Goal: Task Accomplishment & Management: Use online tool/utility

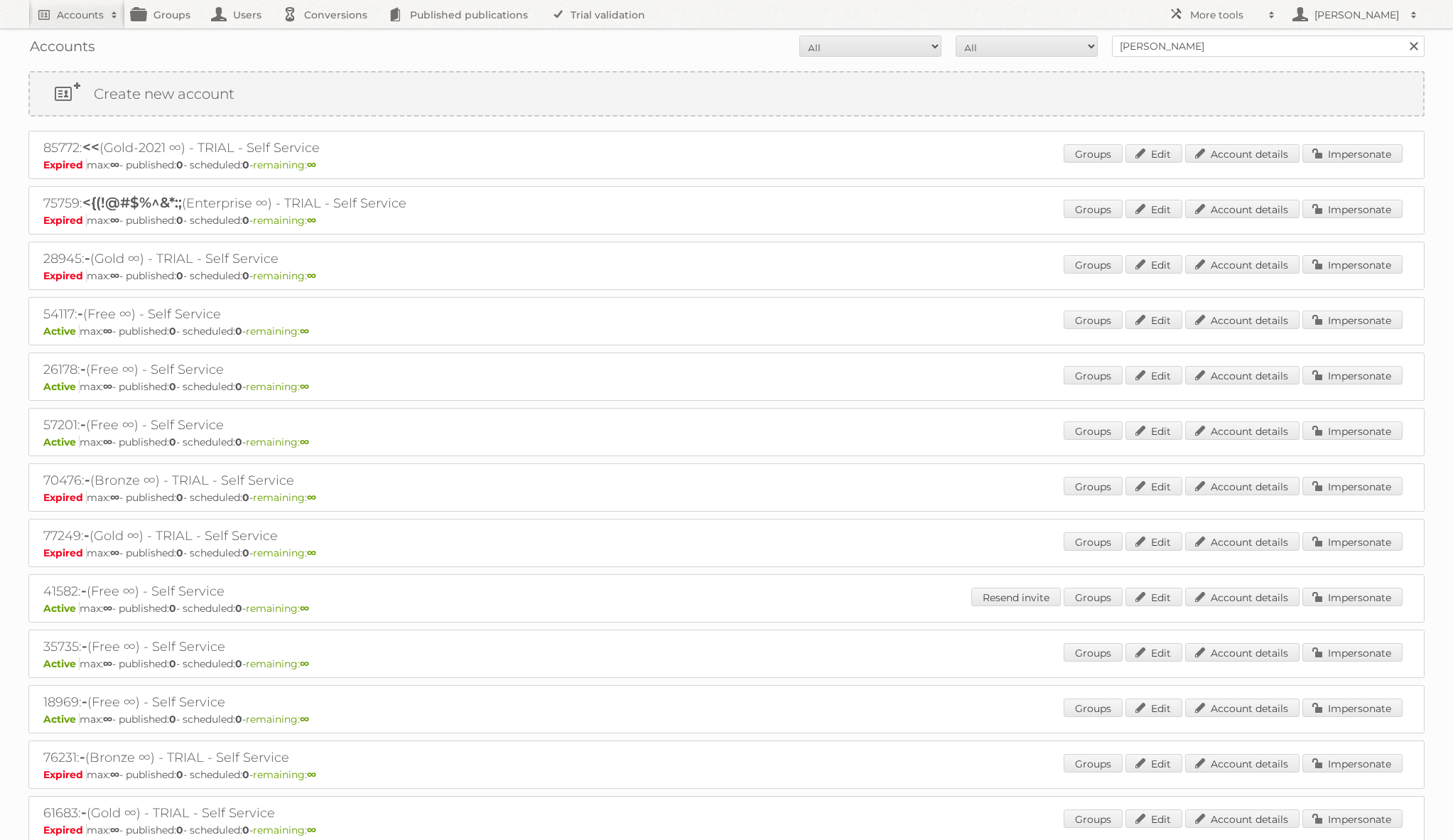
type input "[PERSON_NAME]"
click at [1403, 35] on input "Search" at bounding box center [1413, 45] width 21 height 21
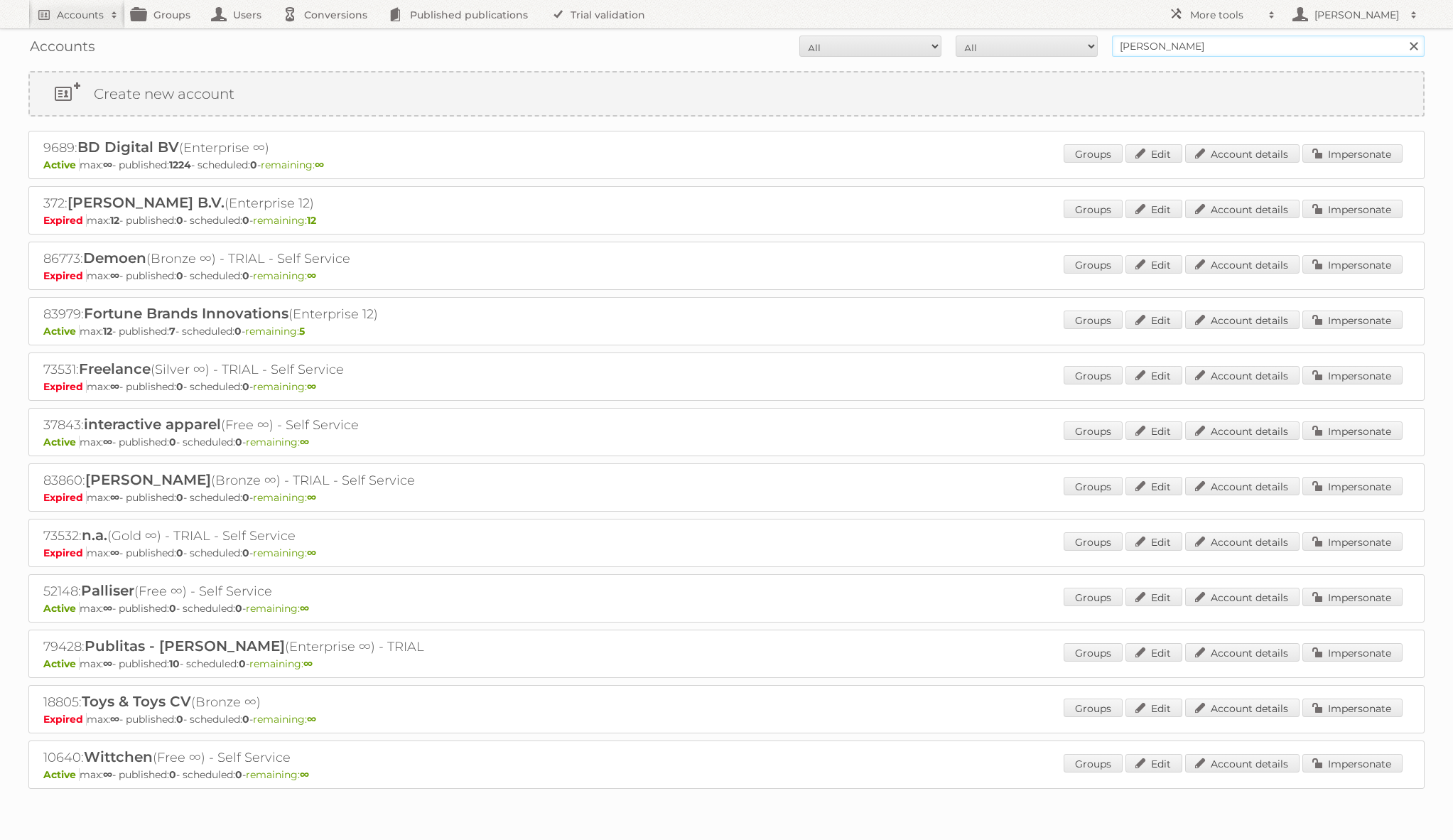
click at [1229, 49] on input "[PERSON_NAME]" at bounding box center [1268, 45] width 313 height 21
type input "moen.com"
click at [1403, 35] on input "Search" at bounding box center [1413, 45] width 21 height 21
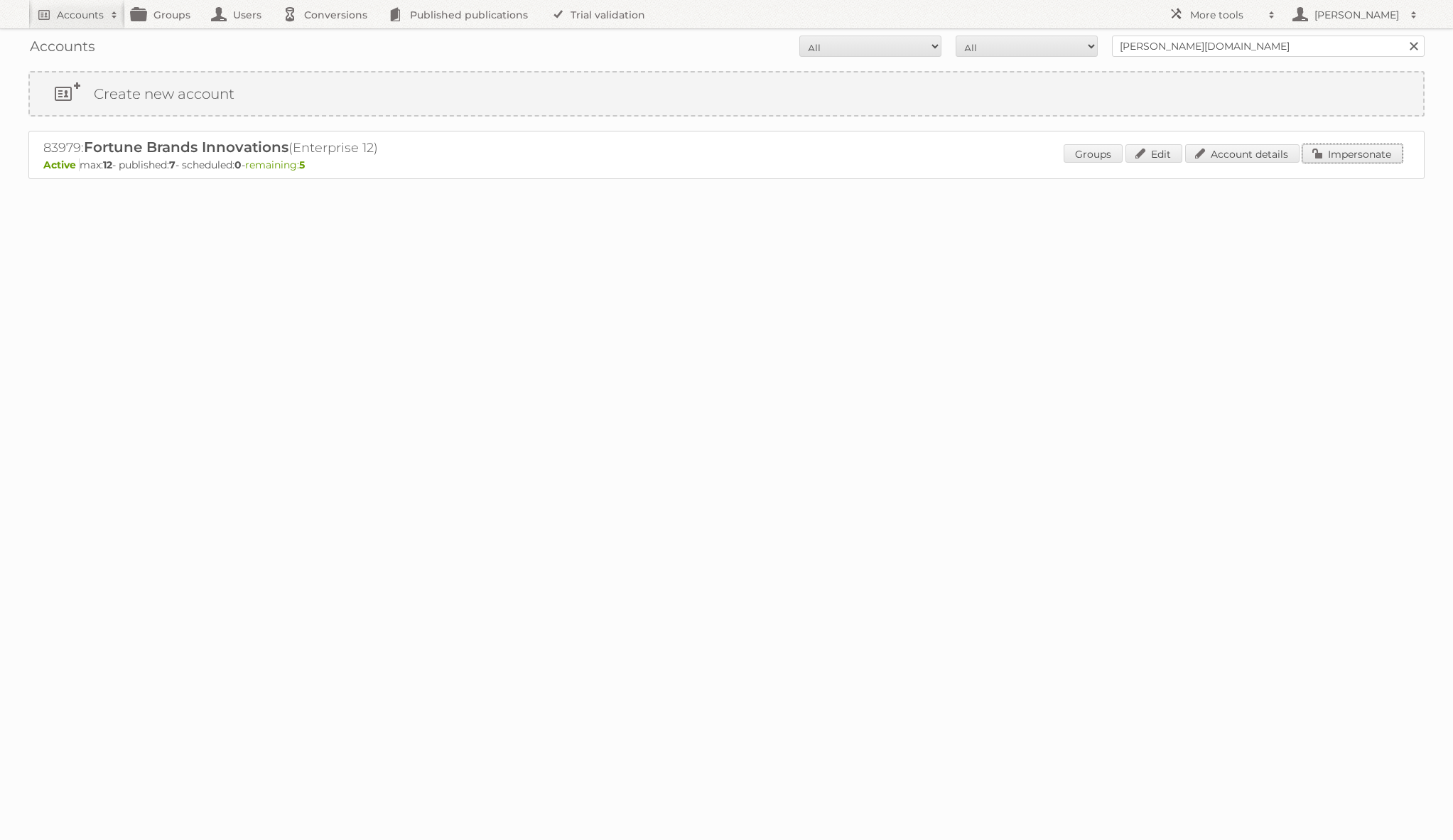
drag, startPoint x: 1369, startPoint y: 155, endPoint x: 1134, endPoint y: 149, distance: 235.1
click at [1369, 155] on link "Impersonate" at bounding box center [1353, 154] width 100 height 19
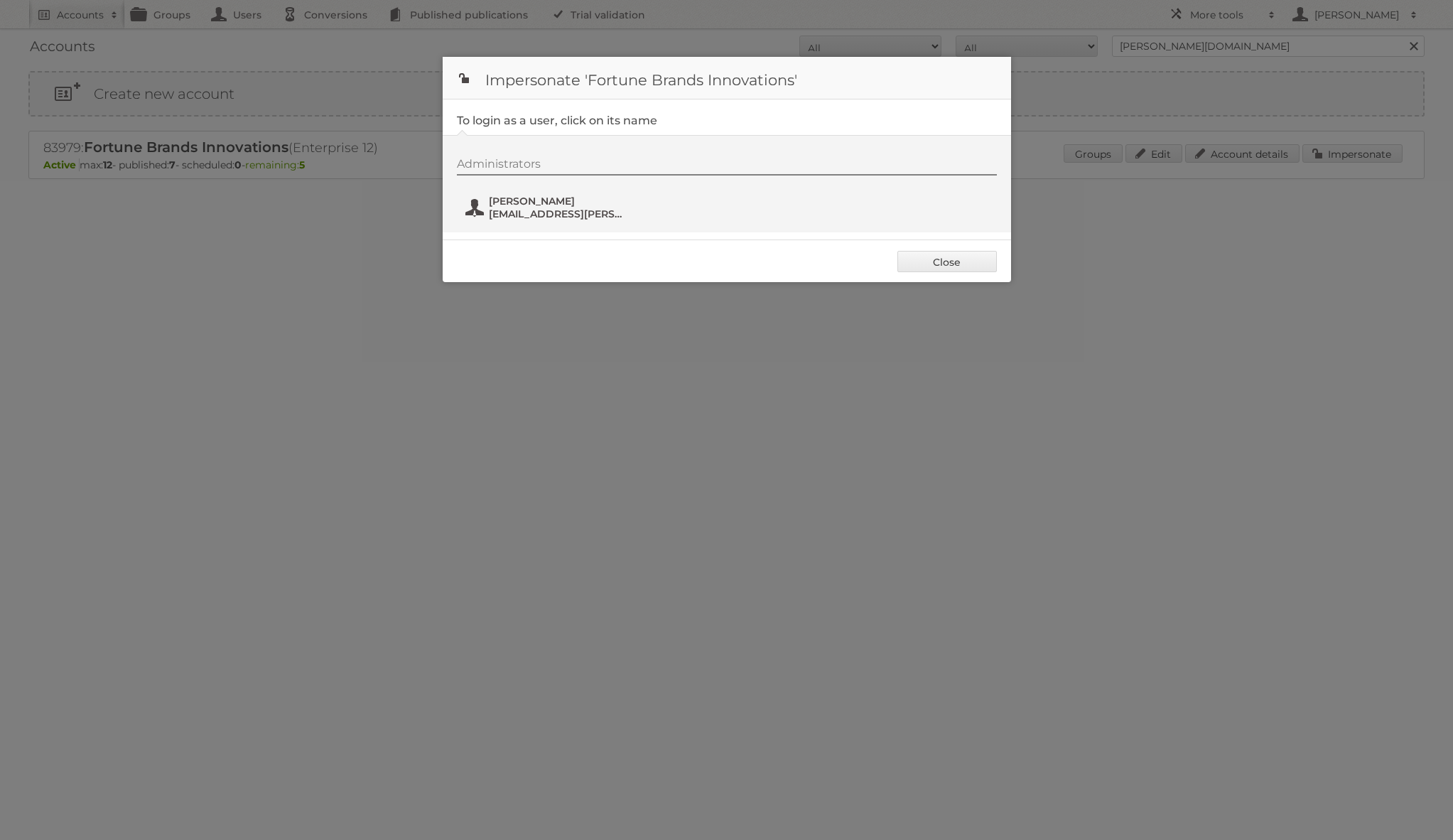
click at [563, 200] on span "[PERSON_NAME]" at bounding box center [558, 201] width 138 height 13
